Goal: Task Accomplishment & Management: Complete application form

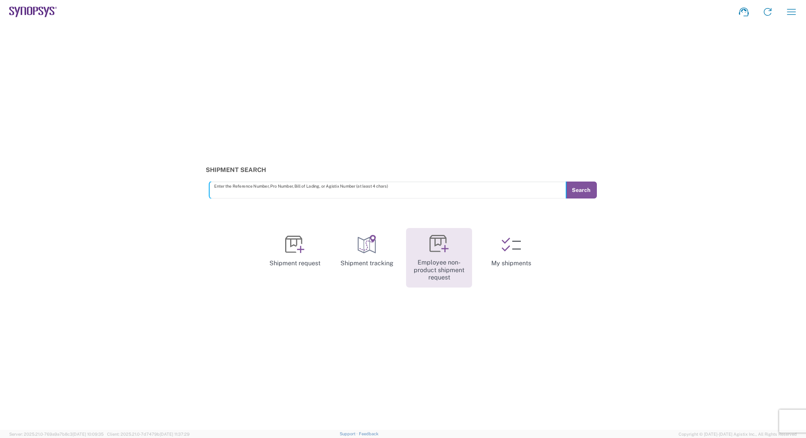
click at [431, 265] on link "Employee non-product shipment request" at bounding box center [439, 257] width 66 height 59
click at [468, 260] on link "Employee non-product shipment request" at bounding box center [439, 257] width 66 height 59
click at [436, 249] on icon at bounding box center [438, 243] width 19 height 19
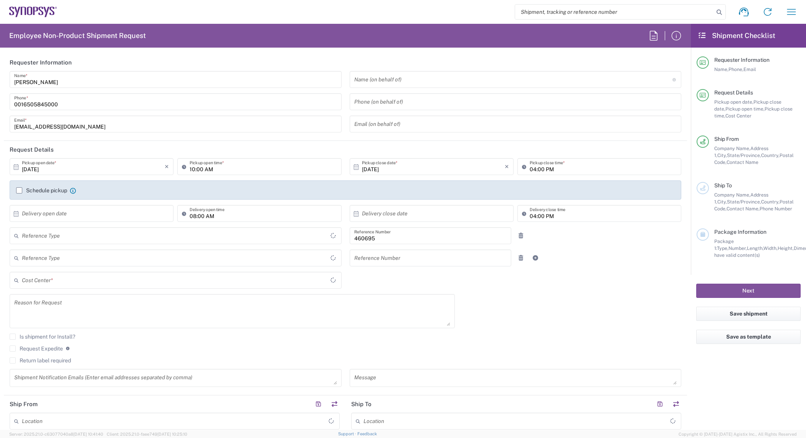
type input "Delivered at Place"
type input "[GEOGRAPHIC_DATA]"
type input "Department"
type input "US01, SDG, M, HAPSOp 460695"
type input "[US_STATE]"
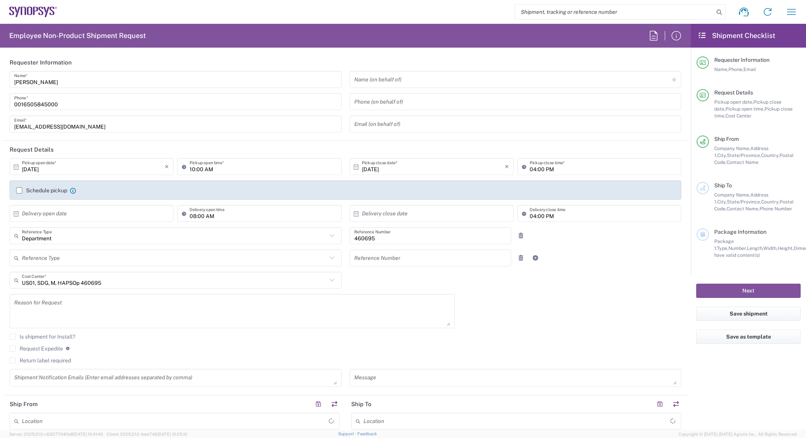
type input "[GEOGRAPHIC_DATA]"
click at [122, 168] on input "[DATE]" at bounding box center [93, 166] width 143 height 13
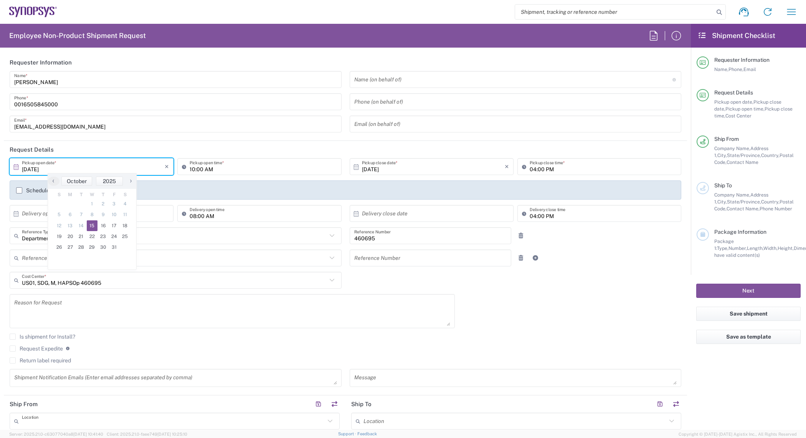
type input "Headquarters USSV"
click at [102, 225] on span "16" at bounding box center [102, 225] width 11 height 11
type input "[DATE]"
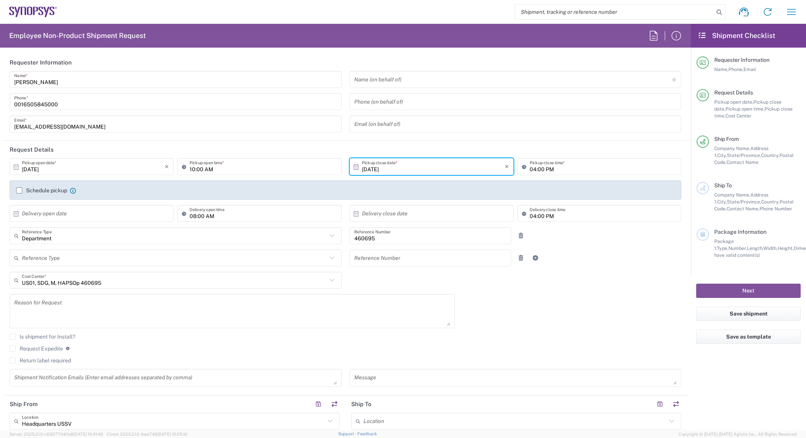
scroll to position [96, 0]
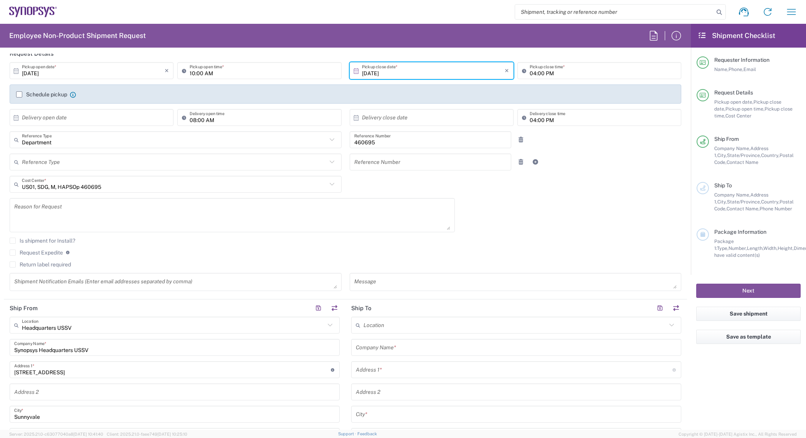
click at [137, 220] on textarea at bounding box center [232, 215] width 436 height 30
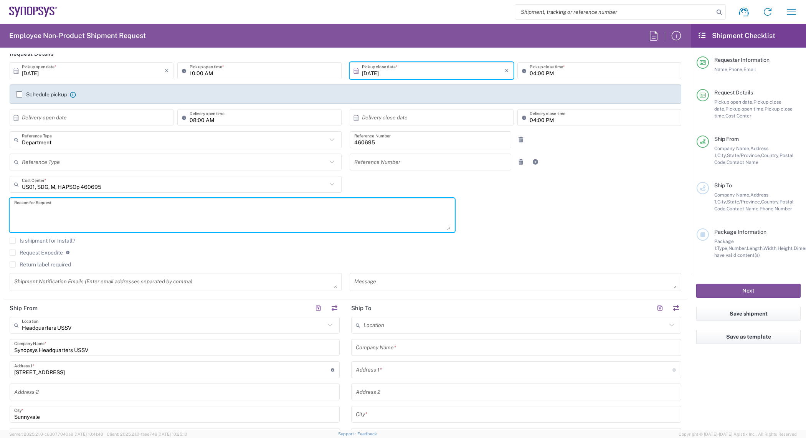
paste textarea "Kitron PO# 2396718 Component Sales"
type textarea "Kitron PO# 2396718 Component Sales"
click at [405, 287] on textarea at bounding box center [515, 281] width 323 height 13
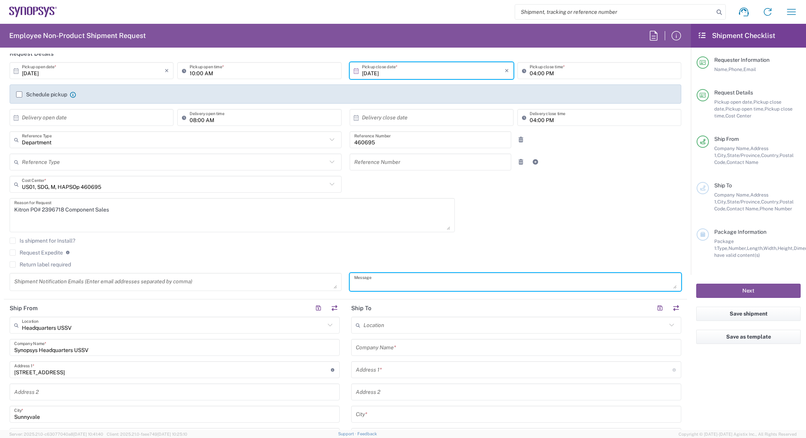
paste textarea "Kitron PO# 2396718 Component Sales"
type textarea "Kitron PO# 2396718 Component Sales"
click at [353, 262] on agx-checkbox-control "Return label required" at bounding box center [345, 264] width 671 height 6
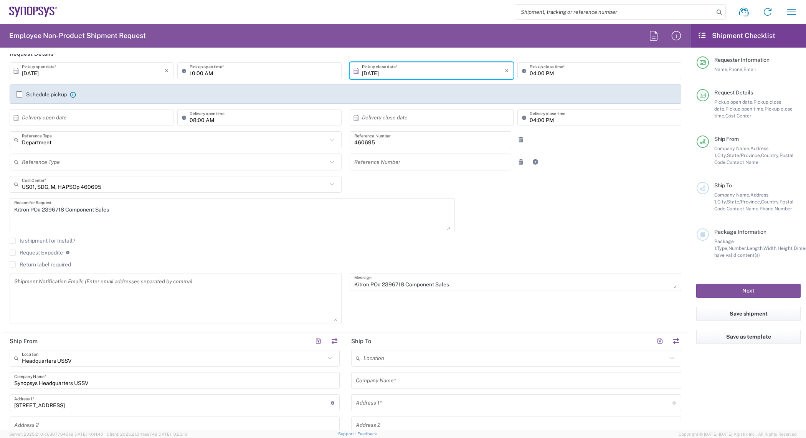
drag, startPoint x: 332, startPoint y: 284, endPoint x: 363, endPoint y: 308, distance: 38.8
click at [327, 321] on textarea at bounding box center [175, 298] width 323 height 46
click at [394, 320] on div "Kitron PO# 2396718 Component Sales Message" at bounding box center [515, 303] width 340 height 60
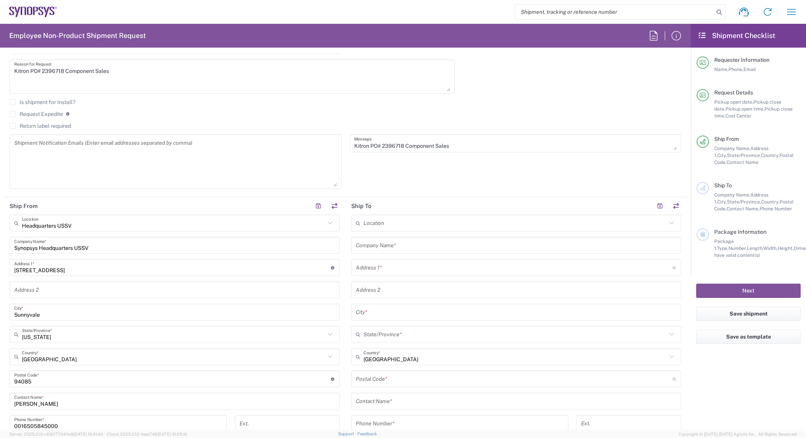
scroll to position [240, 0]
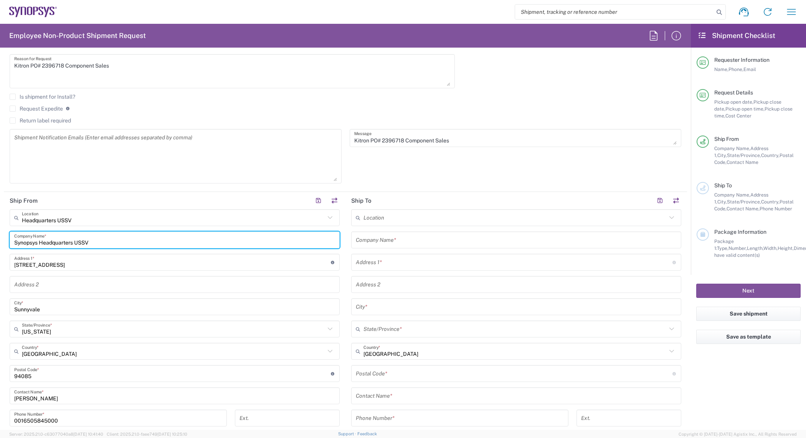
drag, startPoint x: 101, startPoint y: 243, endPoint x: -34, endPoint y: 243, distance: 135.0
click at [0, 243] on html "Shipment request Shipment tracking Employee non-product shipment request My shi…" at bounding box center [403, 219] width 806 height 438
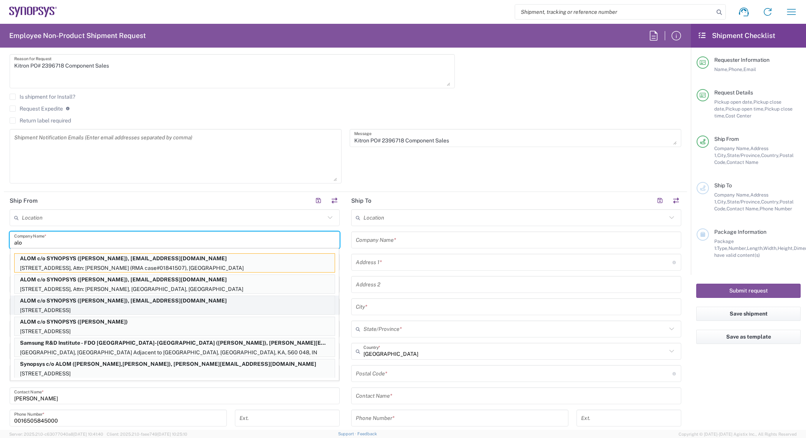
click at [129, 300] on p "ALOM c/o SYNOPSYS ([PERSON_NAME]), [EMAIL_ADDRESS][DOMAIN_NAME]" at bounding box center [175, 301] width 320 height 10
type input "ALOM c/o SYNOPSYS"
type input "[STREET_ADDRESS]"
type input "Fremont"
type input "94539"
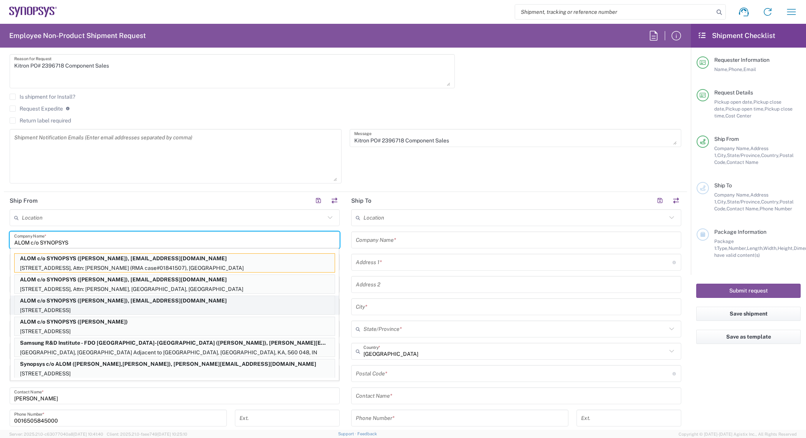
type input "[PERSON_NAME]"
type input "4086498039"
type input "[EMAIL_ADDRESS][DOMAIN_NAME]"
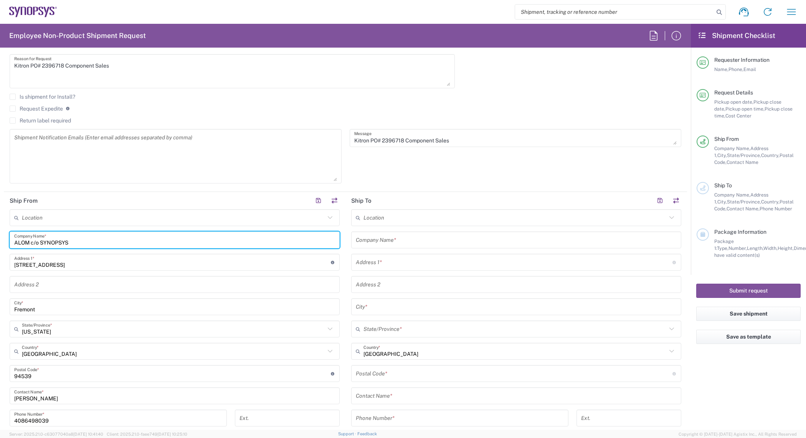
click at [386, 246] on input "text" at bounding box center [516, 239] width 321 height 13
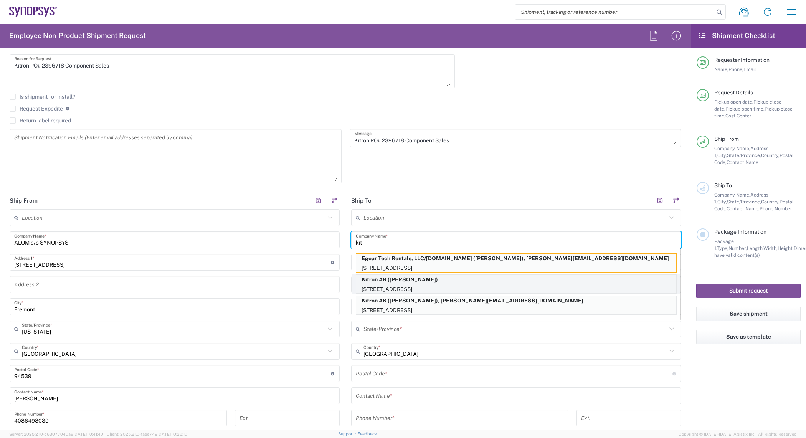
click at [379, 285] on p "[STREET_ADDRESS]" at bounding box center [516, 289] width 320 height 10
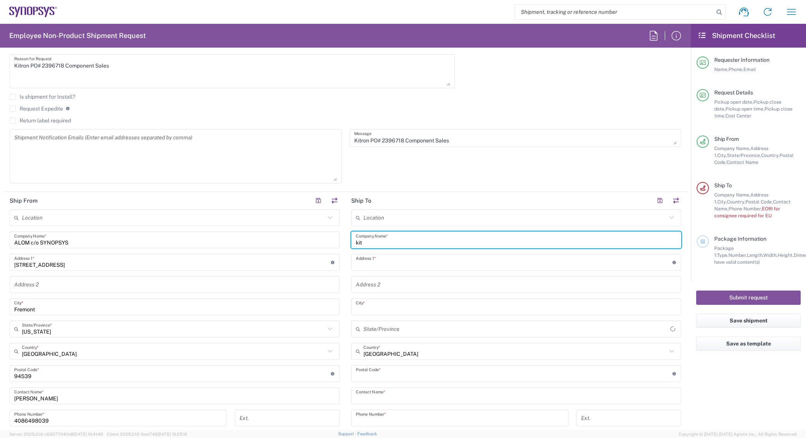
type input "Kitron AB"
type input "Mobelvagen 5"
type input "Jonkoping"
type input "[GEOGRAPHIC_DATA]"
type input "55652"
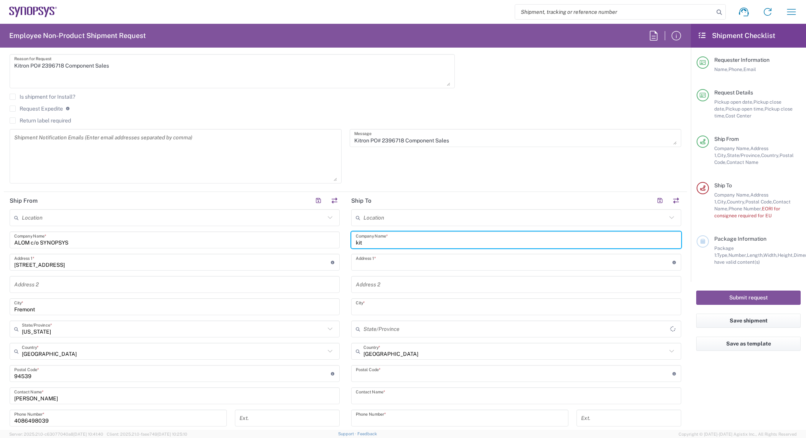
type input "[PERSON_NAME]"
type input "[PHONE_NUMBER]"
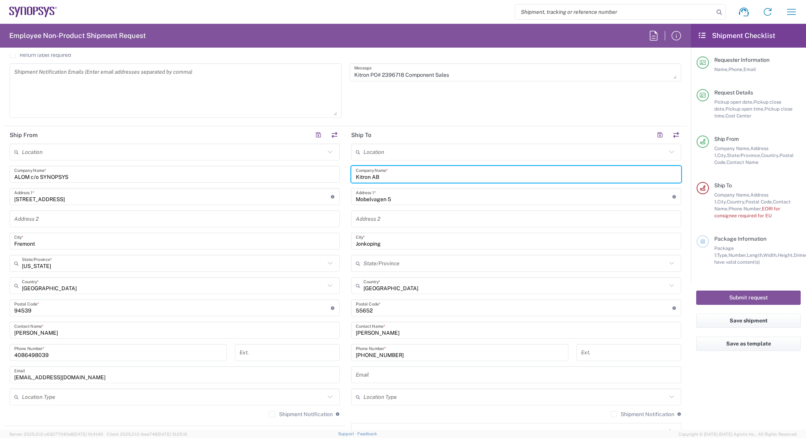
scroll to position [336, 0]
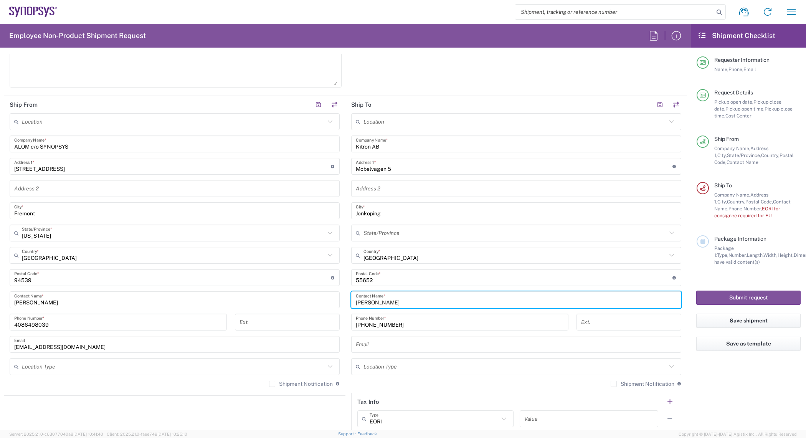
drag, startPoint x: 321, startPoint y: 294, endPoint x: 306, endPoint y: 292, distance: 14.7
click at [306, 292] on div "Ship From Location [GEOGRAPHIC_DATA] DE04 Agrate Brianza IT01 [GEOGRAPHIC_DATA]…" at bounding box center [345, 270] width 683 height 349
paste input "Edita Plavskyte"
type input "Edita Plavskyte"
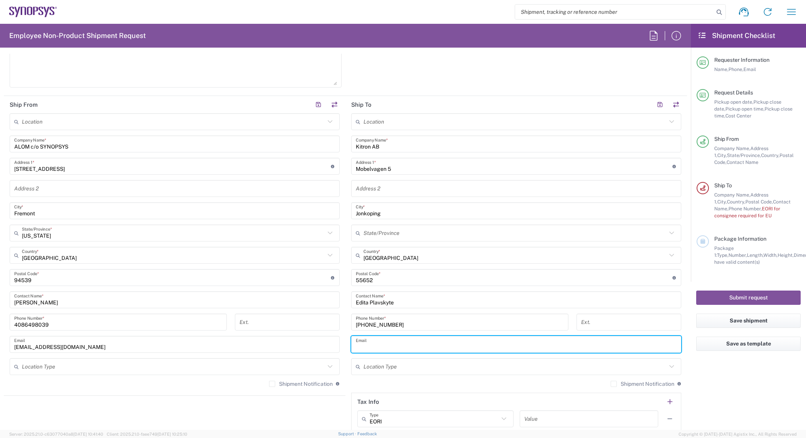
click at [406, 345] on input "text" at bounding box center [516, 344] width 321 height 13
paste input "[EMAIL_ADDRESS][DOMAIN_NAME]"
type input "[EMAIL_ADDRESS][DOMAIN_NAME]"
click at [273, 382] on label "Shipment Notification" at bounding box center [301, 384] width 64 height 6
click at [272, 384] on input "Shipment Notification" at bounding box center [272, 384] width 0 height 0
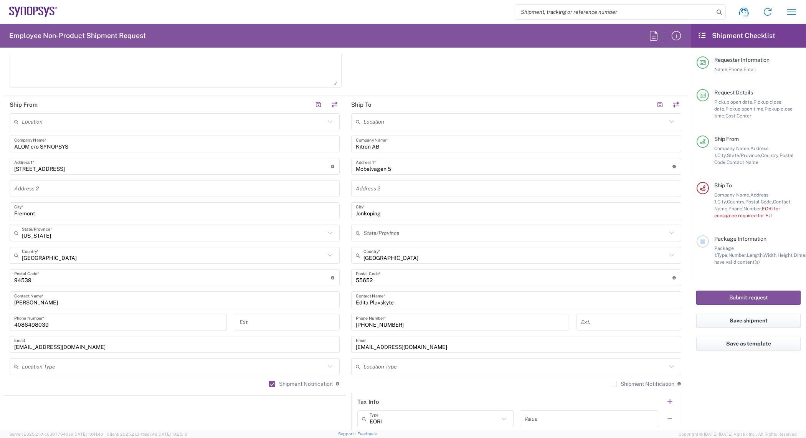
click at [620, 380] on div "Shipment Notification If checked, a shipment notification email will be sent to…" at bounding box center [645, 383] width 71 height 7
click at [617, 382] on label "Shipment Notification" at bounding box center [642, 384] width 64 height 6
click at [613, 384] on input "Shipment Notification" at bounding box center [613, 384] width 0 height 0
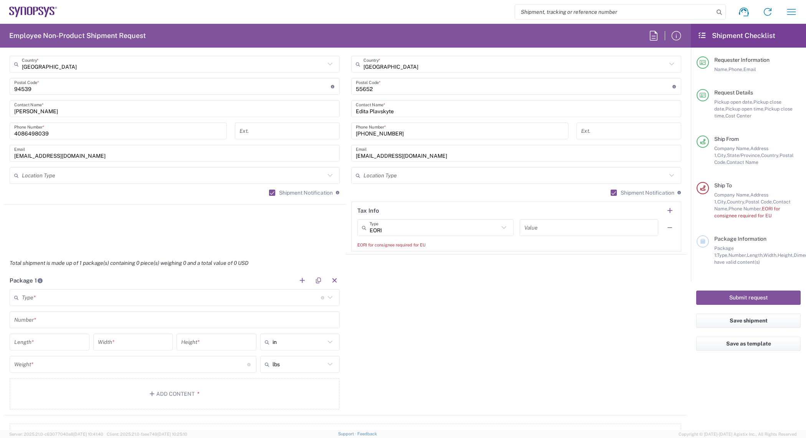
scroll to position [528, 0]
click at [570, 228] on input "text" at bounding box center [588, 226] width 129 height 13
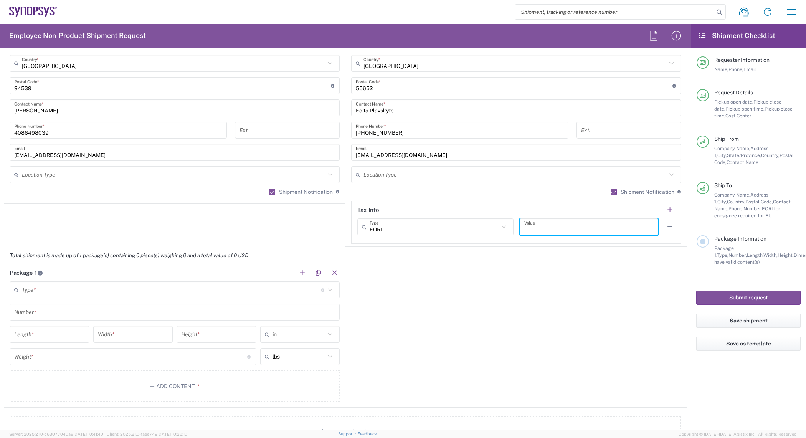
click at [570, 228] on input "text" at bounding box center [588, 226] width 129 height 13
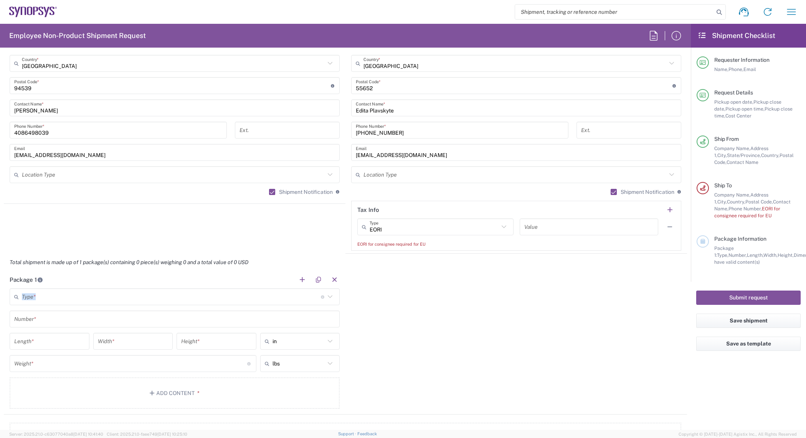
drag, startPoint x: 446, startPoint y: 294, endPoint x: 535, endPoint y: 244, distance: 102.0
click at [461, 275] on div "Package 1 Type * Material used to package goods Bale(s) Basket(s) Bolt(s) Bottl…" at bounding box center [345, 342] width 683 height 143
click at [551, 232] on input "text" at bounding box center [588, 226] width 129 height 13
paste input "SE556308280801"
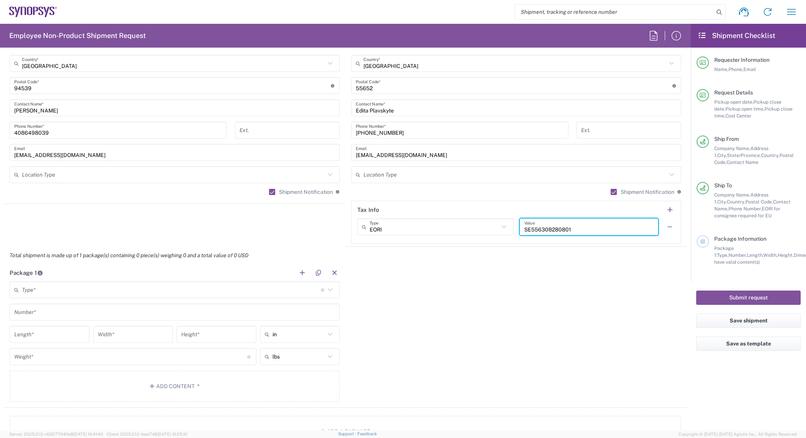
type input "SE556308280801"
click at [158, 300] on main "Type * Material used to package goods Bale(s) Basket(s) Bolt(s) Bottle(s) Bucke…" at bounding box center [174, 342] width 341 height 123
click at [155, 288] on input "text" at bounding box center [171, 289] width 299 height 13
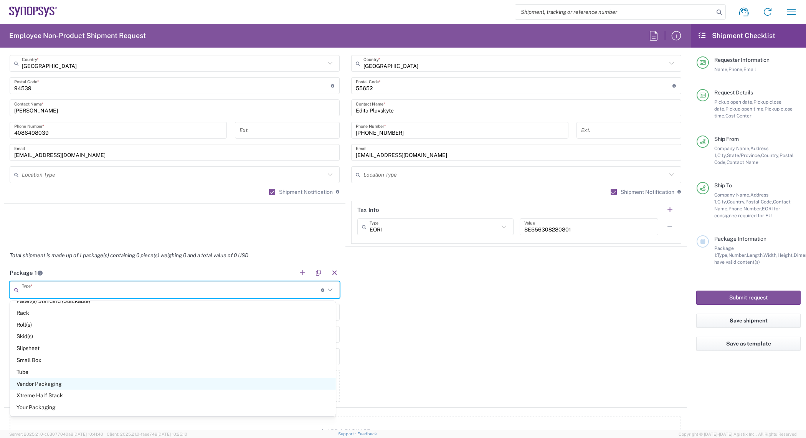
scroll to position [340, 0]
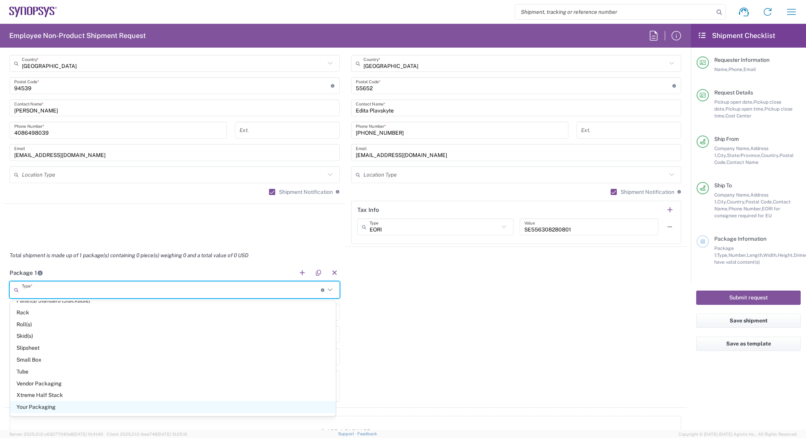
click at [45, 410] on span "Your Packaging" at bounding box center [173, 407] width 326 height 12
type input "Your Packaging"
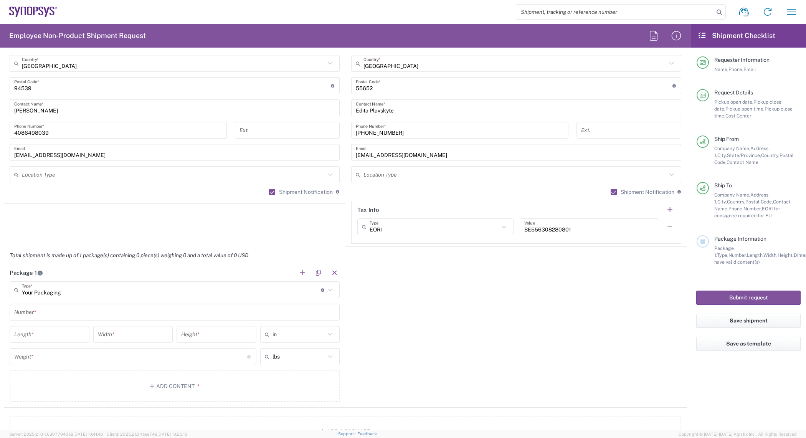
click at [47, 320] on div "Number *" at bounding box center [175, 311] width 330 height 17
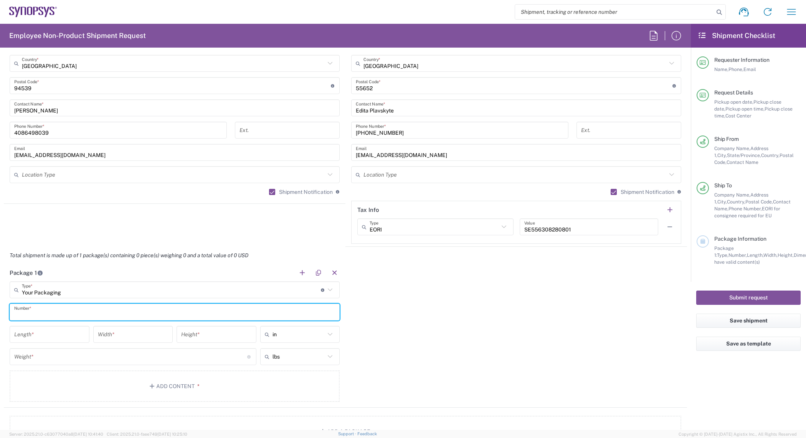
click at [46, 315] on input "text" at bounding box center [174, 311] width 321 height 13
type input "1"
click at [28, 338] on input "number" at bounding box center [49, 334] width 71 height 13
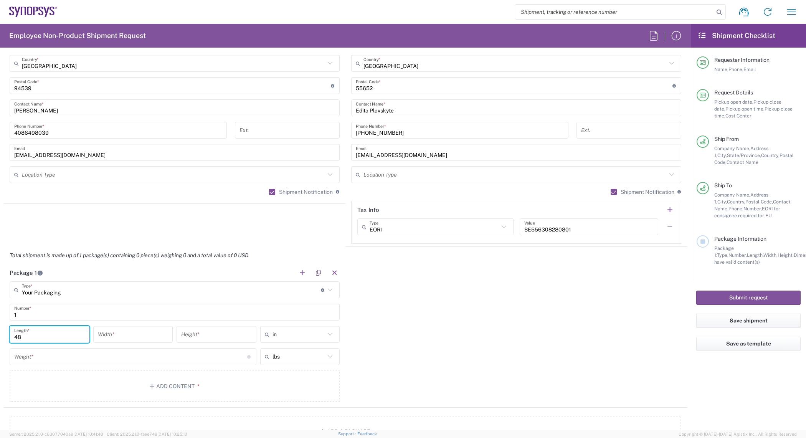
type input "48"
type input "40"
type input "24"
click at [109, 360] on input "number" at bounding box center [130, 356] width 233 height 13
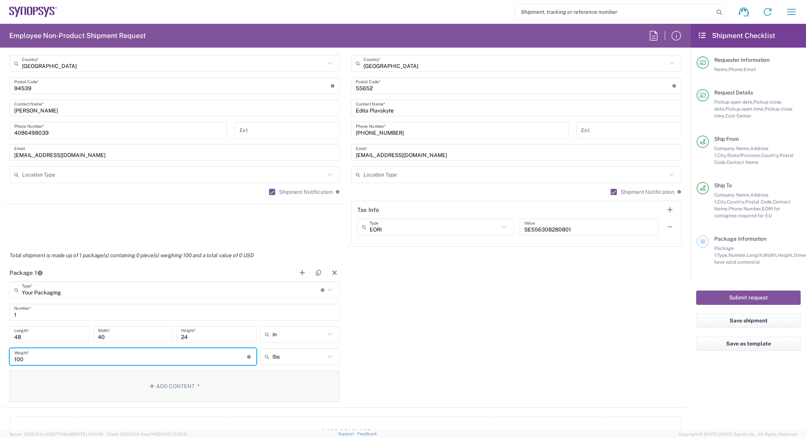
type input "100"
click at [135, 380] on button "Add Content *" at bounding box center [175, 385] width 330 height 31
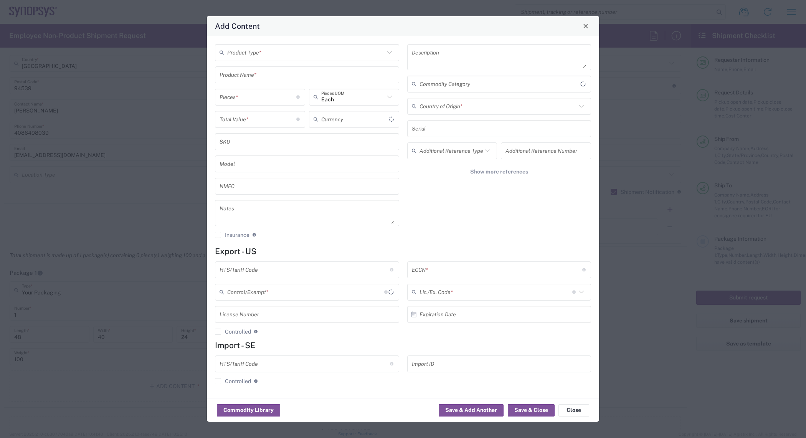
type input "US Dollar"
click at [344, 53] on input "text" at bounding box center [305, 52] width 157 height 13
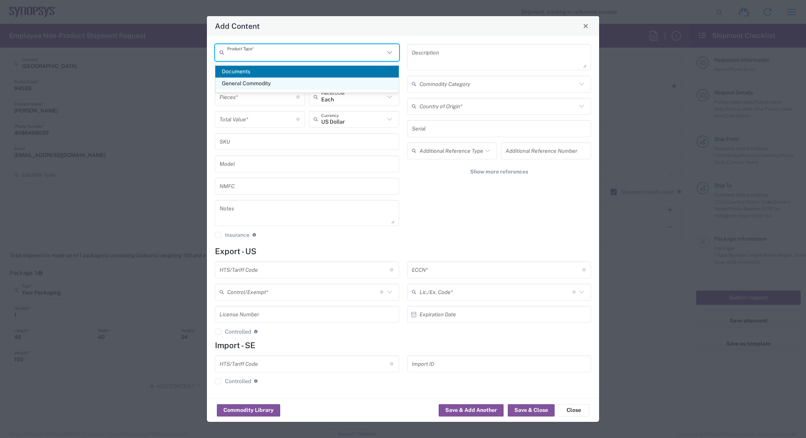
click at [332, 82] on span "General Commodity" at bounding box center [306, 83] width 183 height 12
type input "General Commodity"
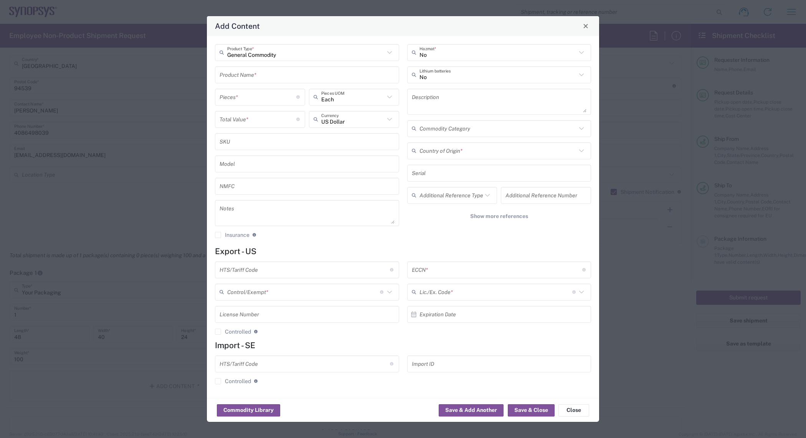
click at [291, 81] on input "text" at bounding box center [306, 74] width 175 height 13
paste input "SH100002295"
type input "SH100002295"
click at [453, 101] on textarea at bounding box center [499, 101] width 175 height 21
paste textarea "AD5593R, 8-Channel, 12-Bit"
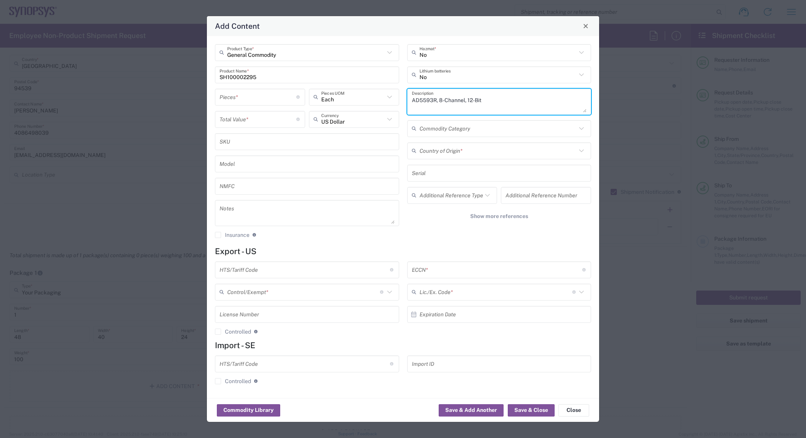
type textarea "AD5593R, 8-Channel, 12-Bit"
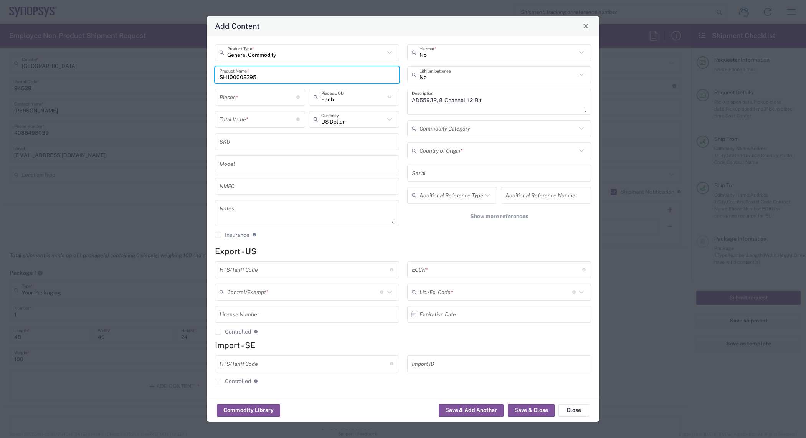
drag, startPoint x: 239, startPoint y: 77, endPoint x: 166, endPoint y: 84, distance: 73.2
click at [165, 84] on div "Add Content General Commodity Product Type * SH100002295 Product Name * Pieces …" at bounding box center [403, 219] width 806 height 438
click at [259, 210] on textarea at bounding box center [306, 212] width 175 height 21
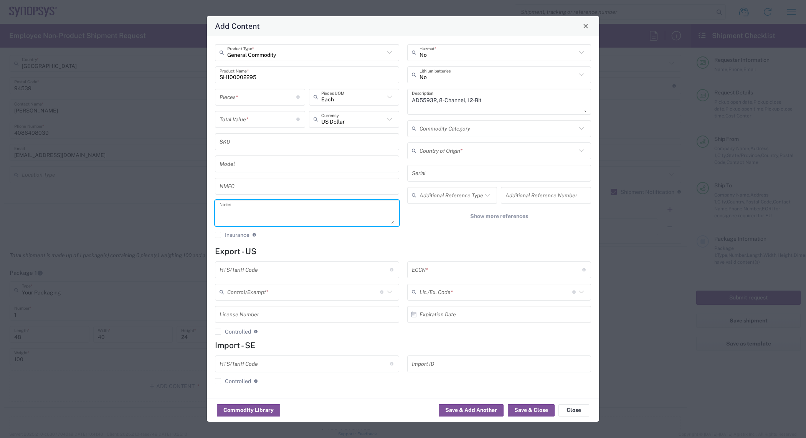
paste textarea "7.22"
type textarea "7.22ea"
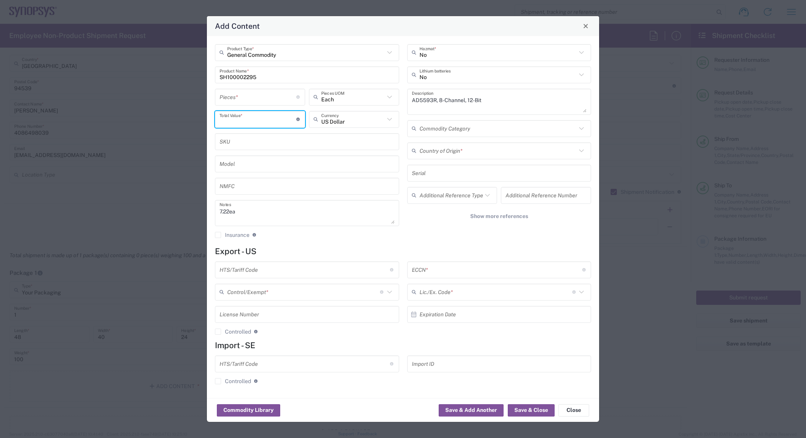
click at [249, 119] on input "number" at bounding box center [257, 118] width 77 height 13
paste input "7.22"
type input "7.22"
click at [249, 96] on input "number" at bounding box center [257, 96] width 77 height 13
type input "1"
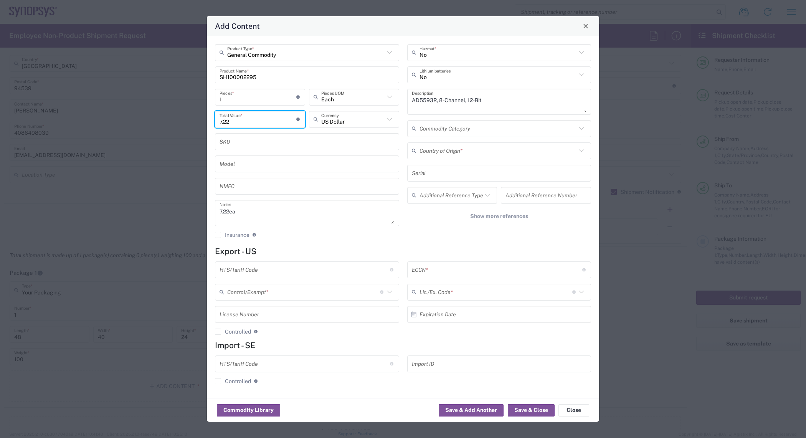
drag, startPoint x: 227, startPoint y: 117, endPoint x: 127, endPoint y: 118, distance: 100.5
click at [127, 118] on div "Add Content General Commodity Product Type * SH100002295 Product Name * 1 Piece…" at bounding box center [403, 219] width 806 height 438
type input "590"
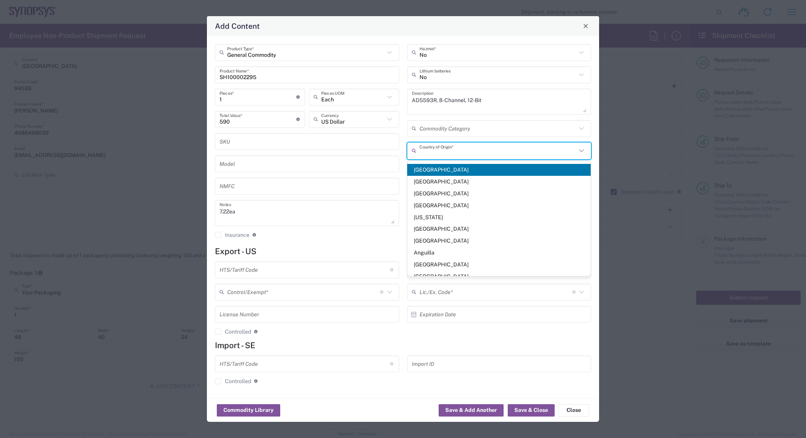
click at [473, 149] on input "text" at bounding box center [497, 150] width 157 height 13
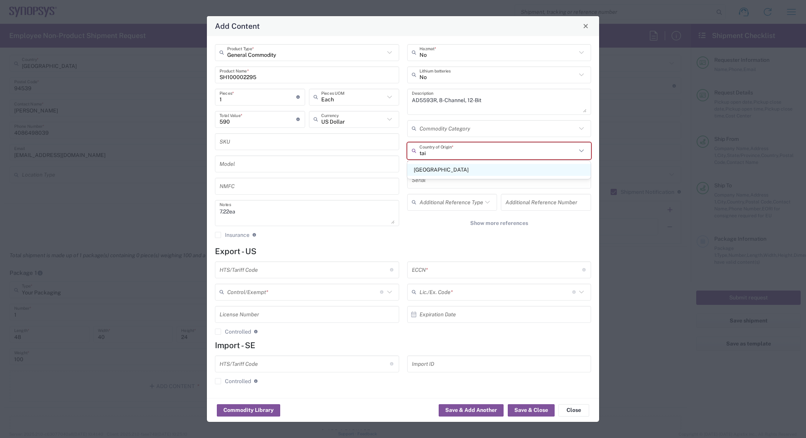
click at [467, 168] on span "[GEOGRAPHIC_DATA]" at bounding box center [498, 170] width 183 height 12
type input "[GEOGRAPHIC_DATA]"
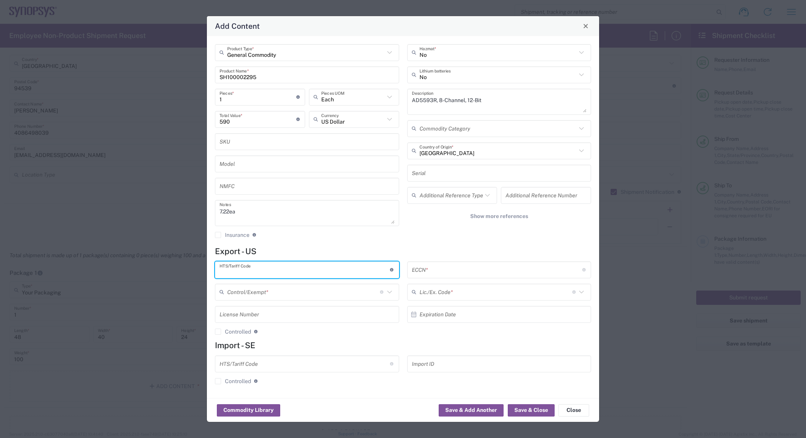
click at [286, 270] on input "text" at bounding box center [304, 269] width 170 height 13
click at [287, 271] on input "text" at bounding box center [304, 269] width 170 height 13
paste input "8"
click at [287, 271] on input "text" at bounding box center [304, 269] width 170 height 13
type input "8542.39.0050"
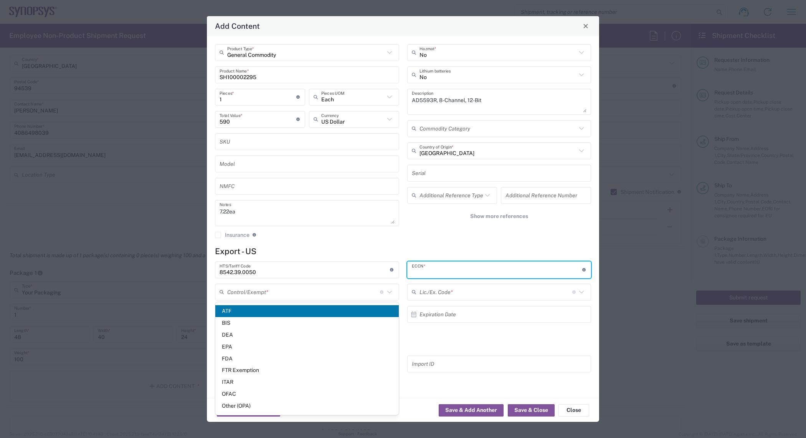
click at [434, 271] on input "text" at bounding box center [497, 269] width 170 height 13
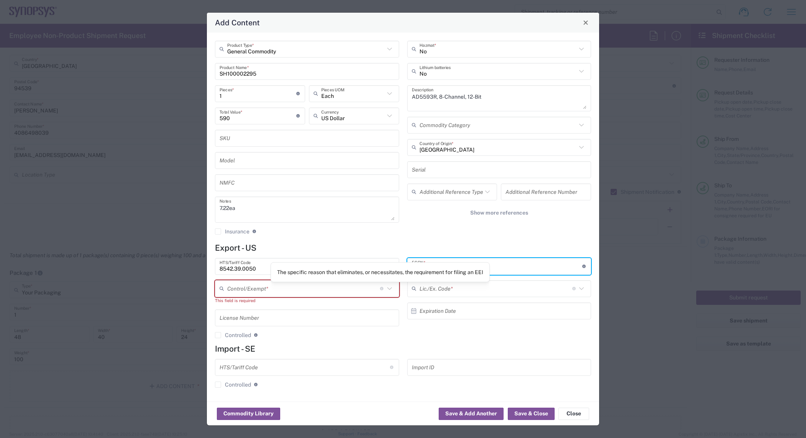
type input "EAR99"
click at [363, 288] on input "text" at bounding box center [303, 288] width 153 height 13
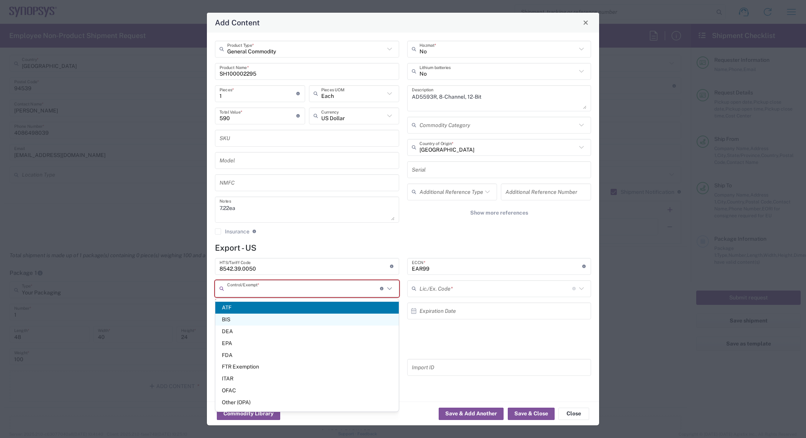
click at [256, 324] on span "BIS" at bounding box center [306, 319] width 183 height 12
type input "BIS"
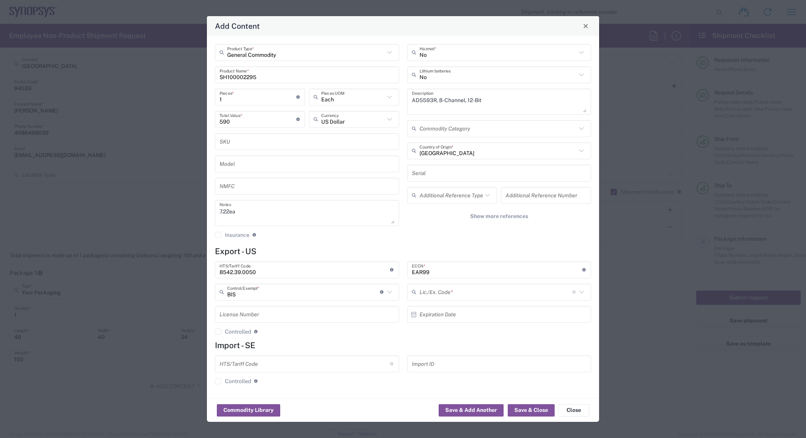
click at [455, 294] on input "text" at bounding box center [495, 291] width 153 height 13
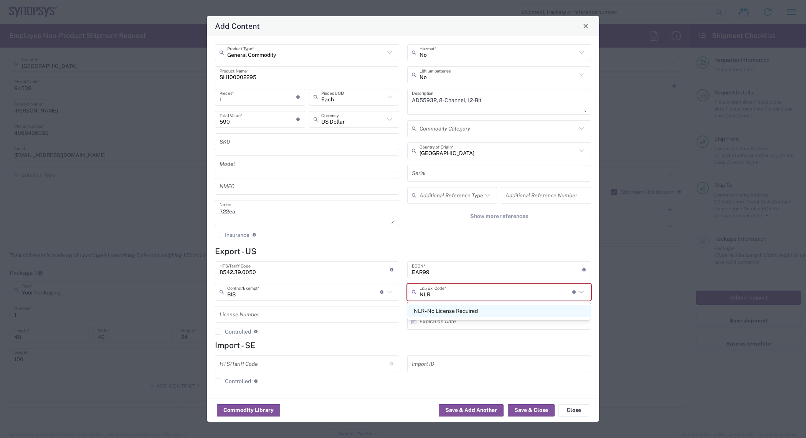
click at [473, 310] on span "NLR - No License Required" at bounding box center [498, 311] width 183 height 12
type input "NLR - No License Required"
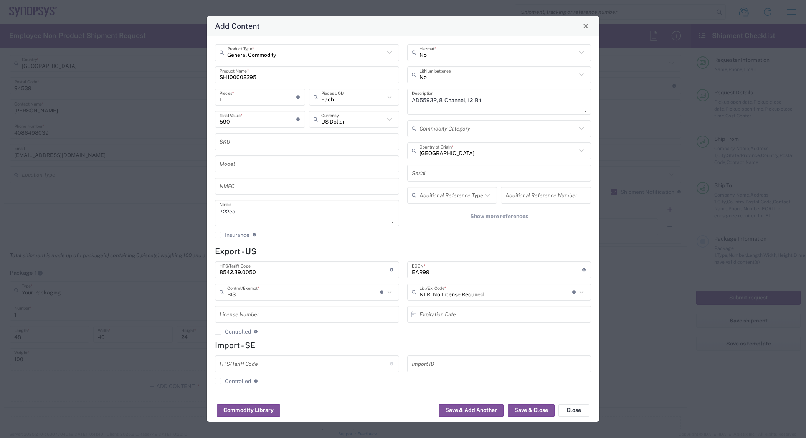
click at [461, 238] on div "No Hazmat * No Lithium batteries AD5593R, 8-Channel, 12-Bit Description Commodi…" at bounding box center [499, 143] width 192 height 199
click at [532, 409] on button "Save & Close" at bounding box center [531, 410] width 47 height 12
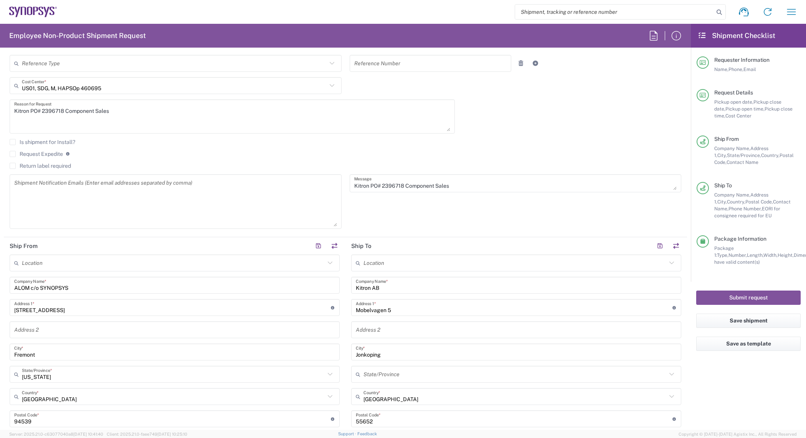
scroll to position [192, 0]
click at [129, 203] on textarea at bounding box center [175, 204] width 323 height 50
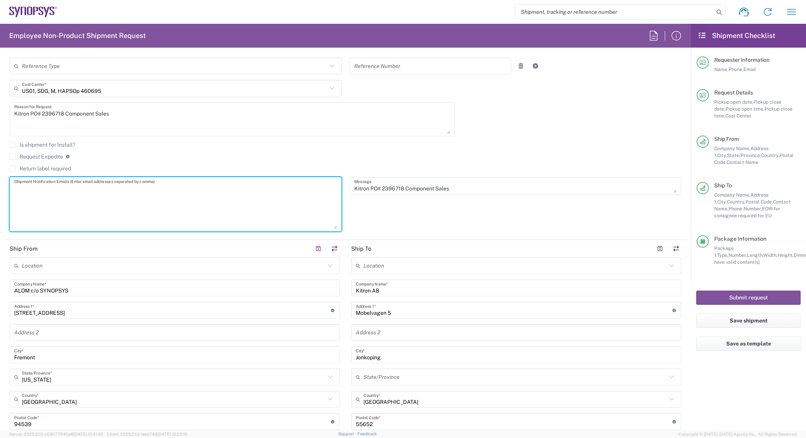
paste textarea "[PERSON_NAME][EMAIL_ADDRESS][DOMAIN_NAME]"
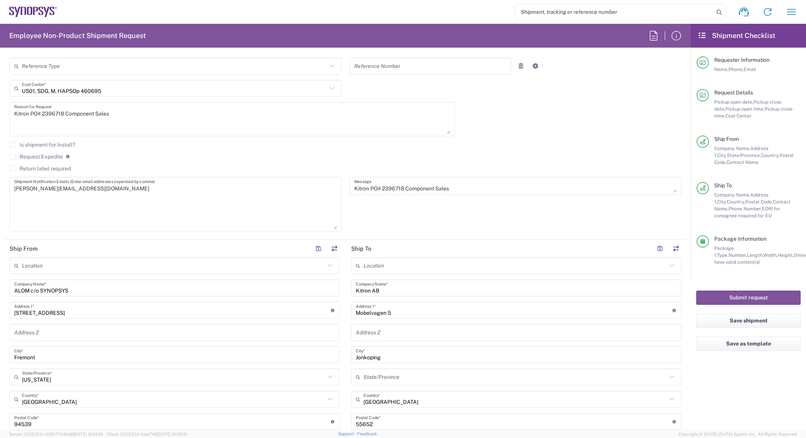
click at [27, 214] on textarea "[PERSON_NAME][EMAIL_ADDRESS][DOMAIN_NAME]" at bounding box center [175, 204] width 323 height 50
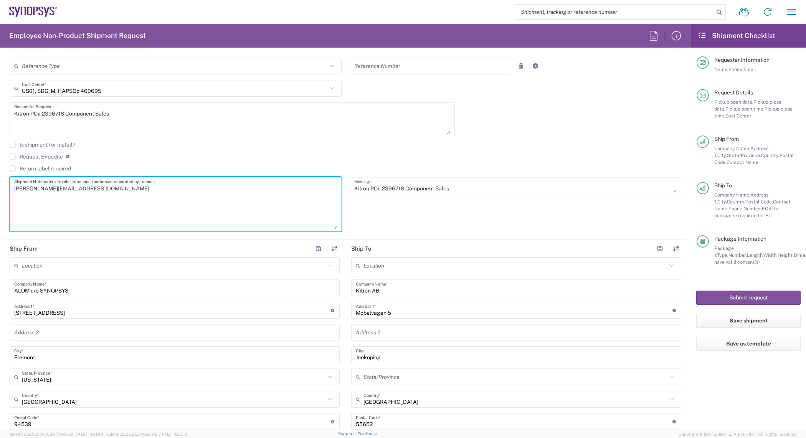
click at [112, 189] on textarea "[PERSON_NAME][EMAIL_ADDRESS][DOMAIN_NAME]" at bounding box center [175, 204] width 323 height 50
paste textarea "inventory-team <[EMAIL_ADDRESS][DOMAIN_NAME]>"
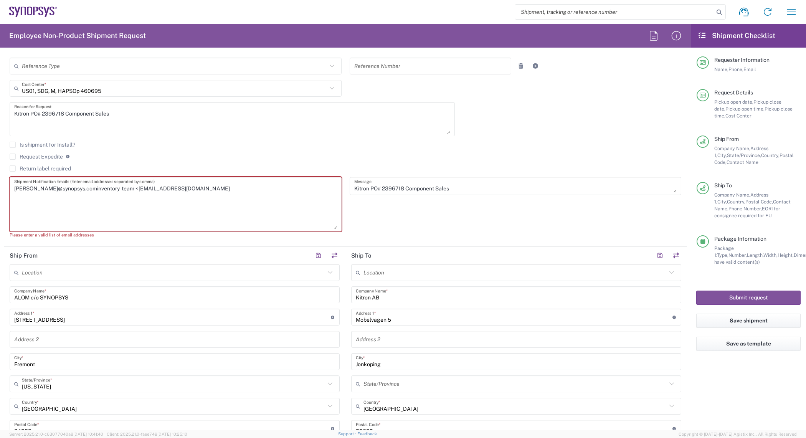
click at [114, 188] on textarea "[PERSON_NAME]@synopsys.cominventory-team <[EMAIL_ADDRESS][DOMAIN_NAME]" at bounding box center [175, 204] width 323 height 50
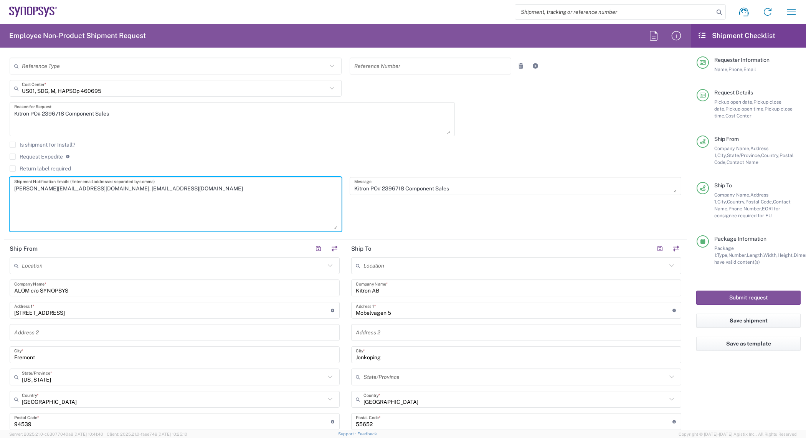
click at [221, 198] on textarea "[PERSON_NAME][EMAIL_ADDRESS][DOMAIN_NAME], [EMAIL_ADDRESS][DOMAIN_NAME]" at bounding box center [175, 204] width 323 height 50
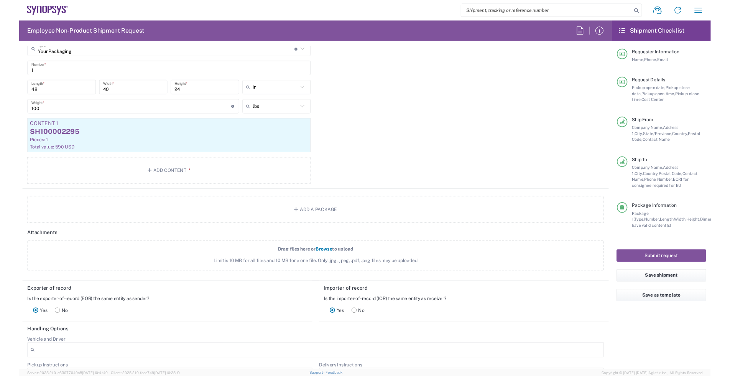
scroll to position [767, 0]
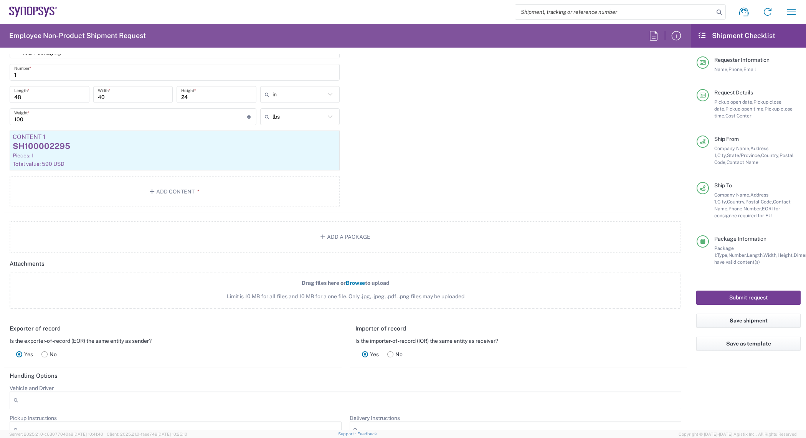
type textarea "[PERSON_NAME][EMAIL_ADDRESS][DOMAIN_NAME], [EMAIL_ADDRESS][DOMAIN_NAME]"
click at [729, 294] on button "Submit request" at bounding box center [748, 297] width 104 height 14
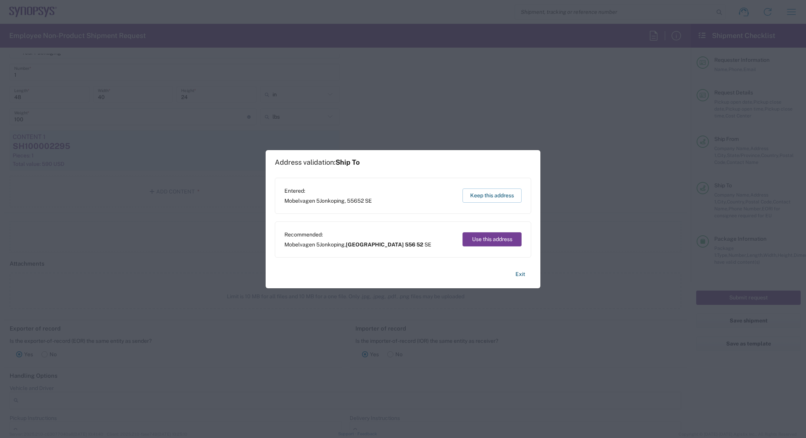
click at [488, 233] on button "Use this address" at bounding box center [491, 239] width 59 height 14
type input "[GEOGRAPHIC_DATA]"
type input "556 52"
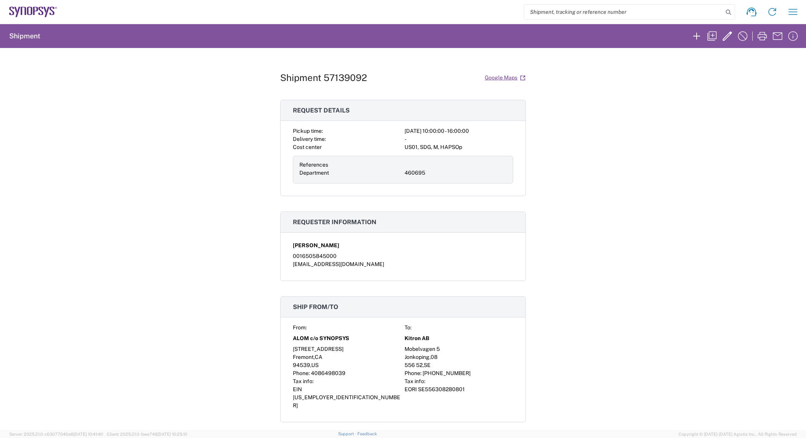
click at [332, 69] on div "Shipment 57139092 Google Maps Request details Pickup time: [DATE] 10:00:00 - 16…" at bounding box center [403, 239] width 246 height 382
click at [331, 75] on h1 "Shipment 57139092" at bounding box center [323, 77] width 87 height 11
copy h1 "57139092"
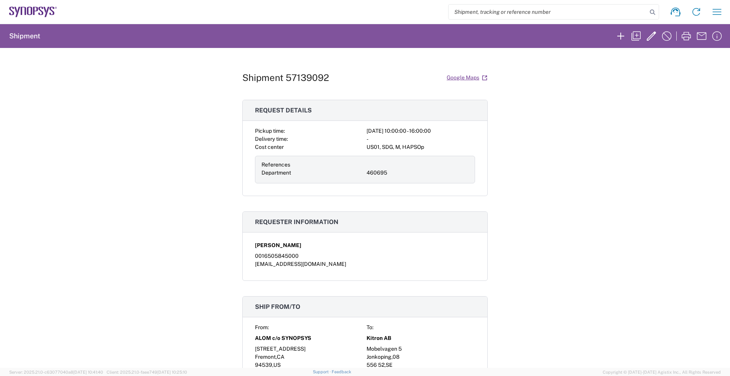
drag, startPoint x: 204, startPoint y: 358, endPoint x: 363, endPoint y: 303, distance: 167.1
click at [363, 303] on h3 "Ship from/to" at bounding box center [365, 307] width 245 height 21
